Goal: Information Seeking & Learning: Learn about a topic

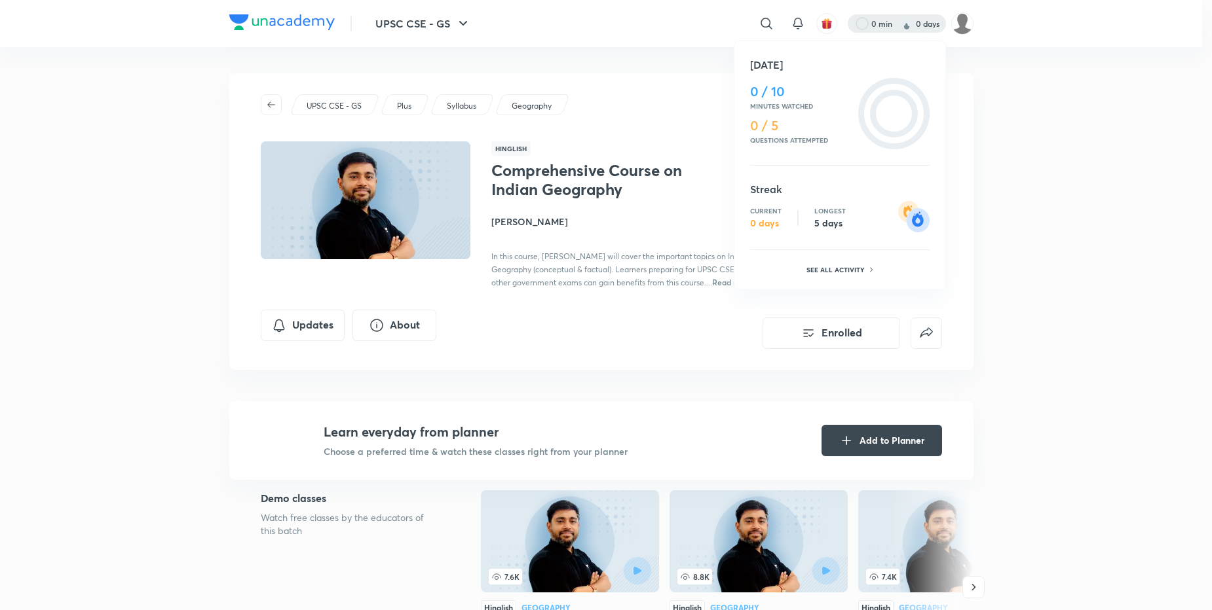
click at [818, 277] on div "See all activity" at bounding box center [840, 270] width 78 height 18
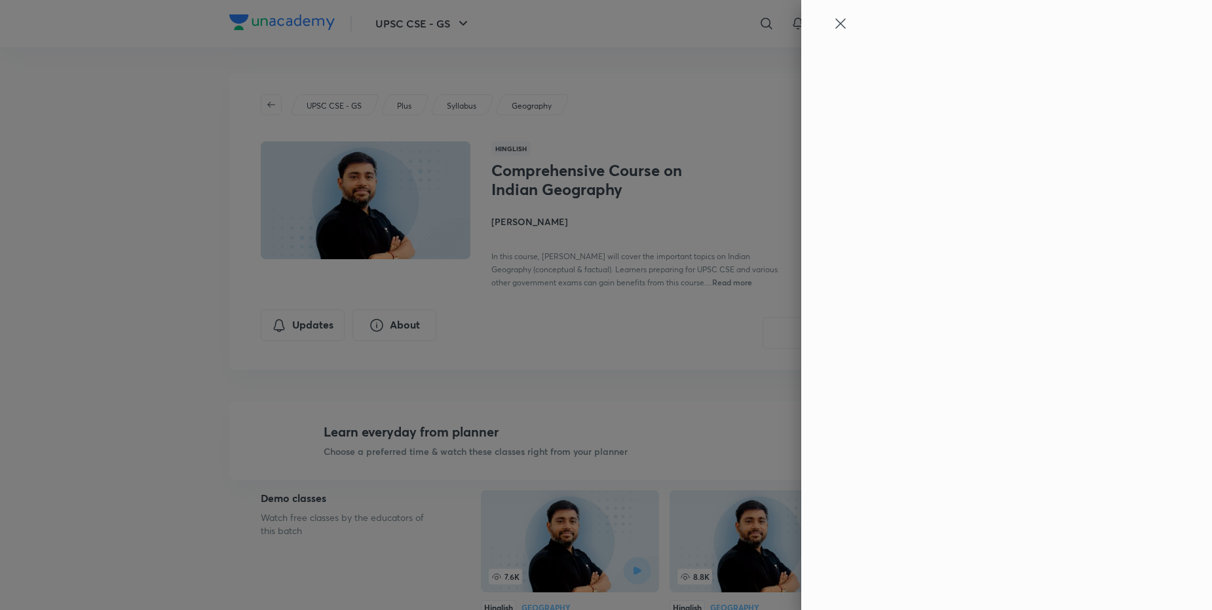
click at [848, 28] on icon at bounding box center [841, 24] width 16 height 16
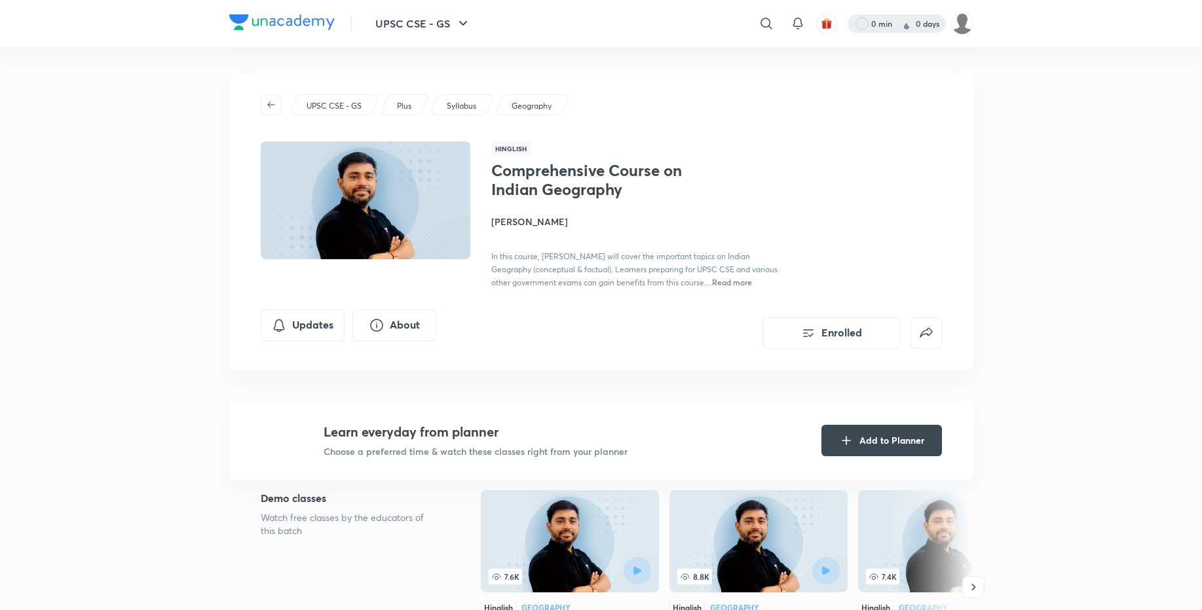
click at [935, 18] on div at bounding box center [897, 23] width 98 height 18
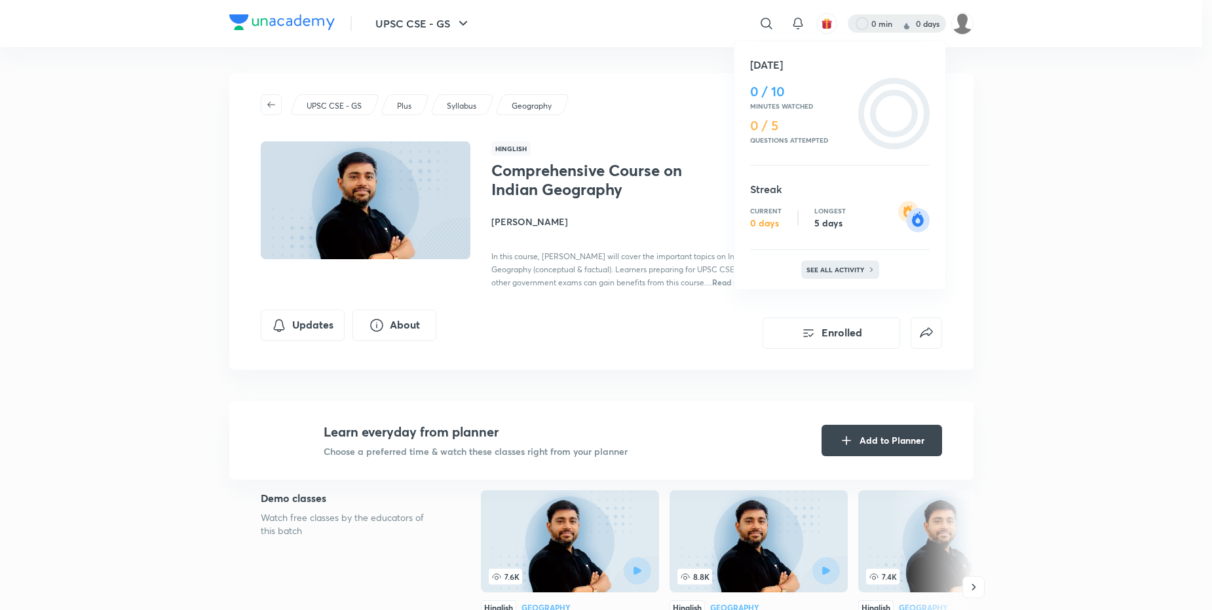
click at [835, 267] on p "See all activity" at bounding box center [836, 270] width 61 height 8
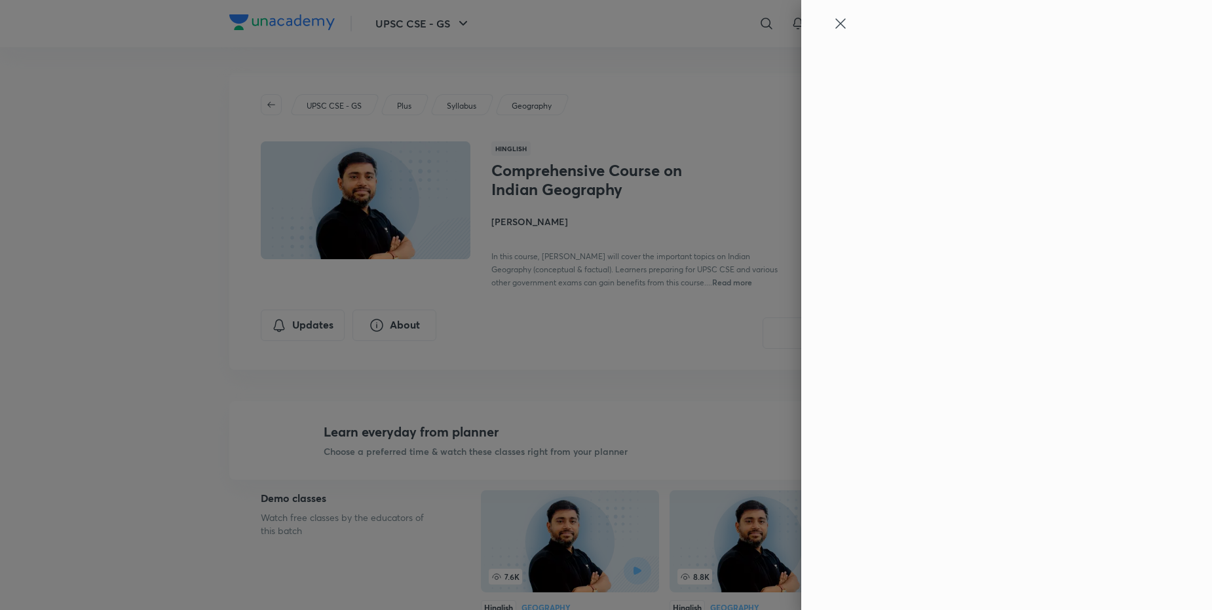
click at [834, 25] on icon at bounding box center [841, 24] width 16 height 16
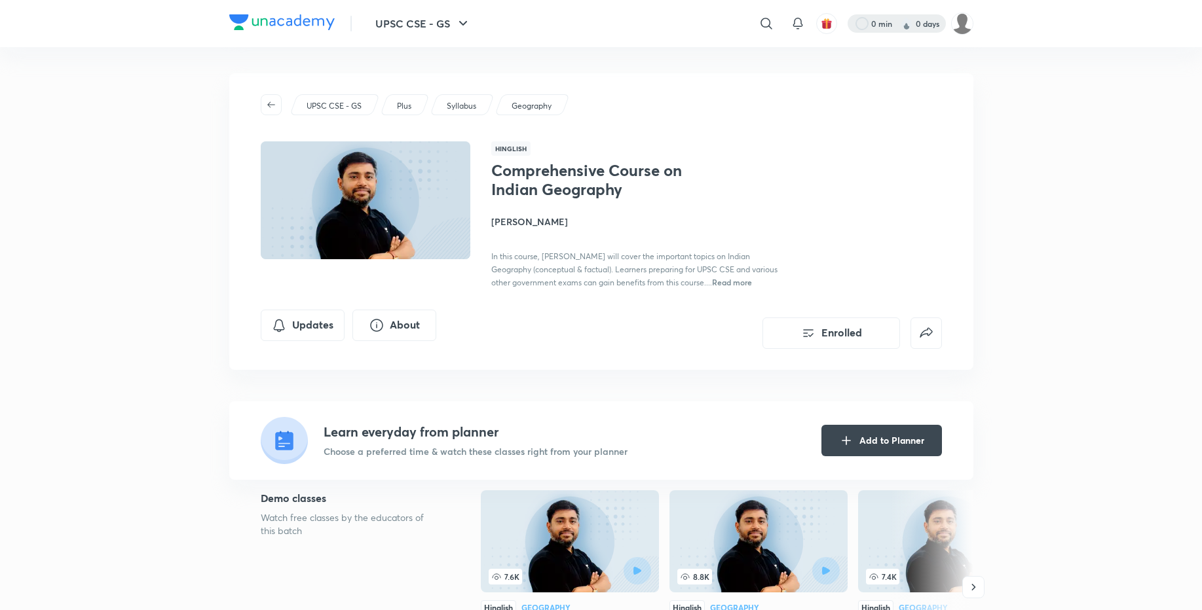
click at [922, 18] on div at bounding box center [897, 23] width 98 height 18
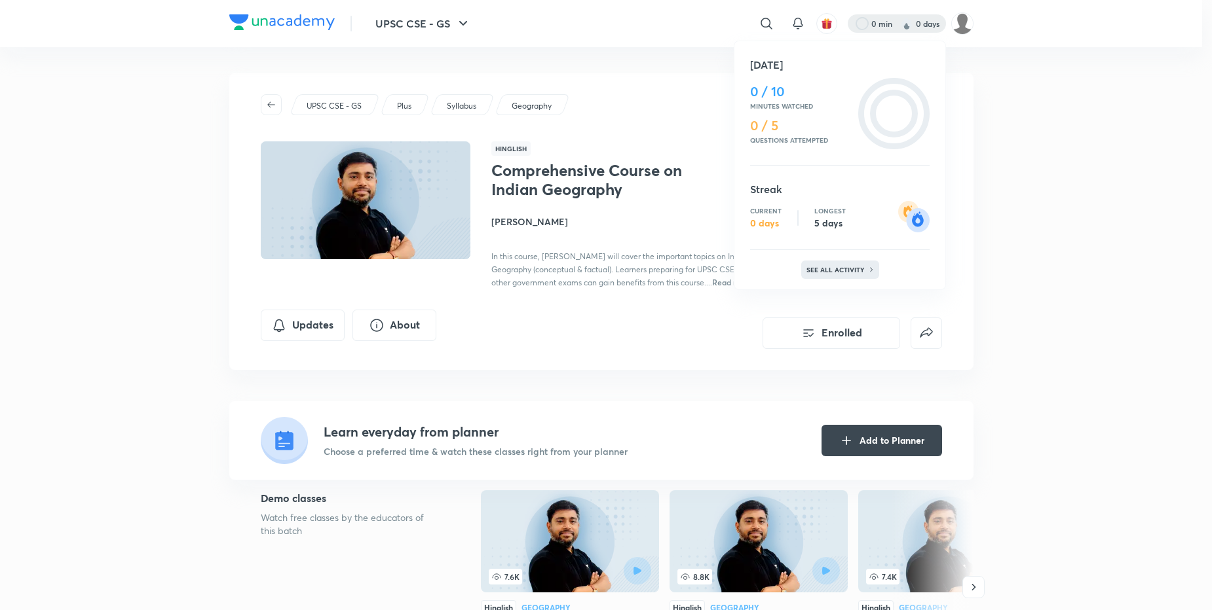
click at [844, 271] on p "See all activity" at bounding box center [836, 270] width 61 height 8
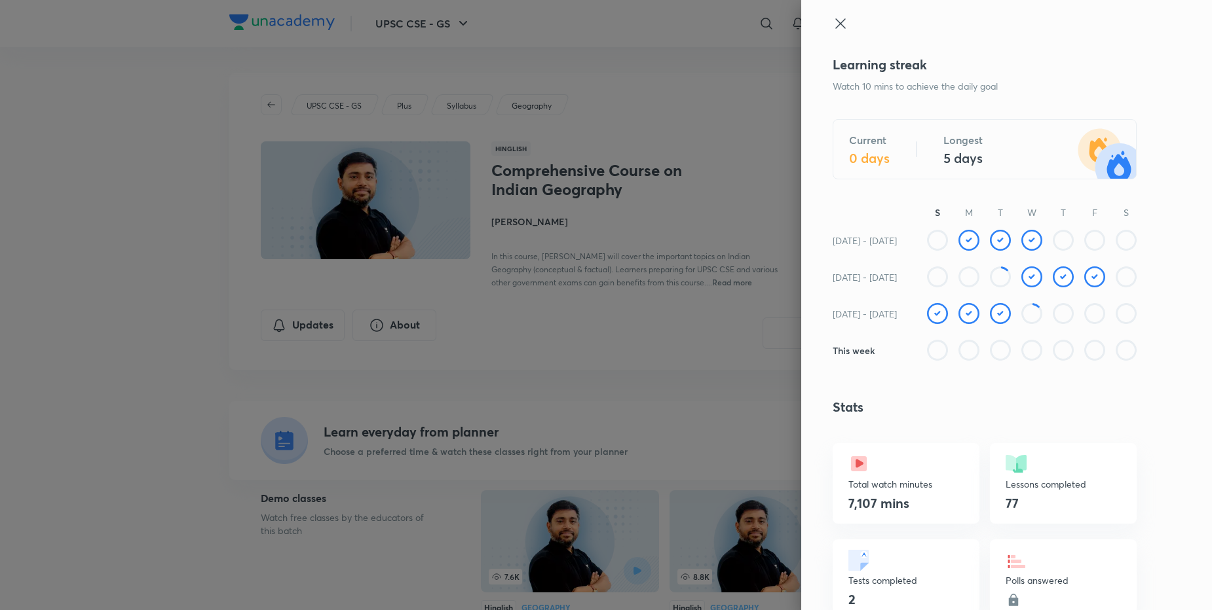
click at [835, 27] on icon at bounding box center [840, 23] width 10 height 10
